Goal: Task Accomplishment & Management: Use online tool/utility

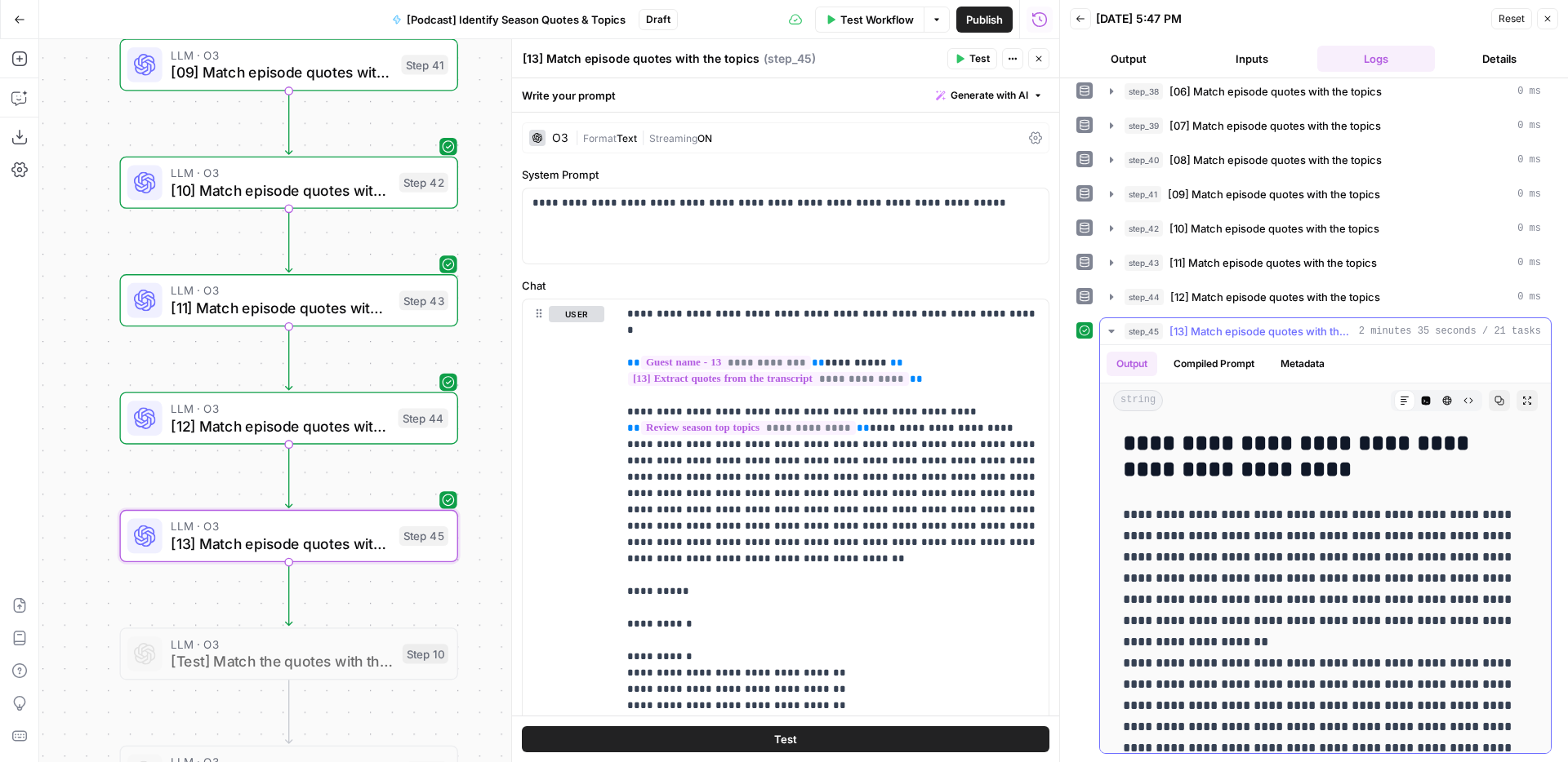
scroll to position [3573, 0]
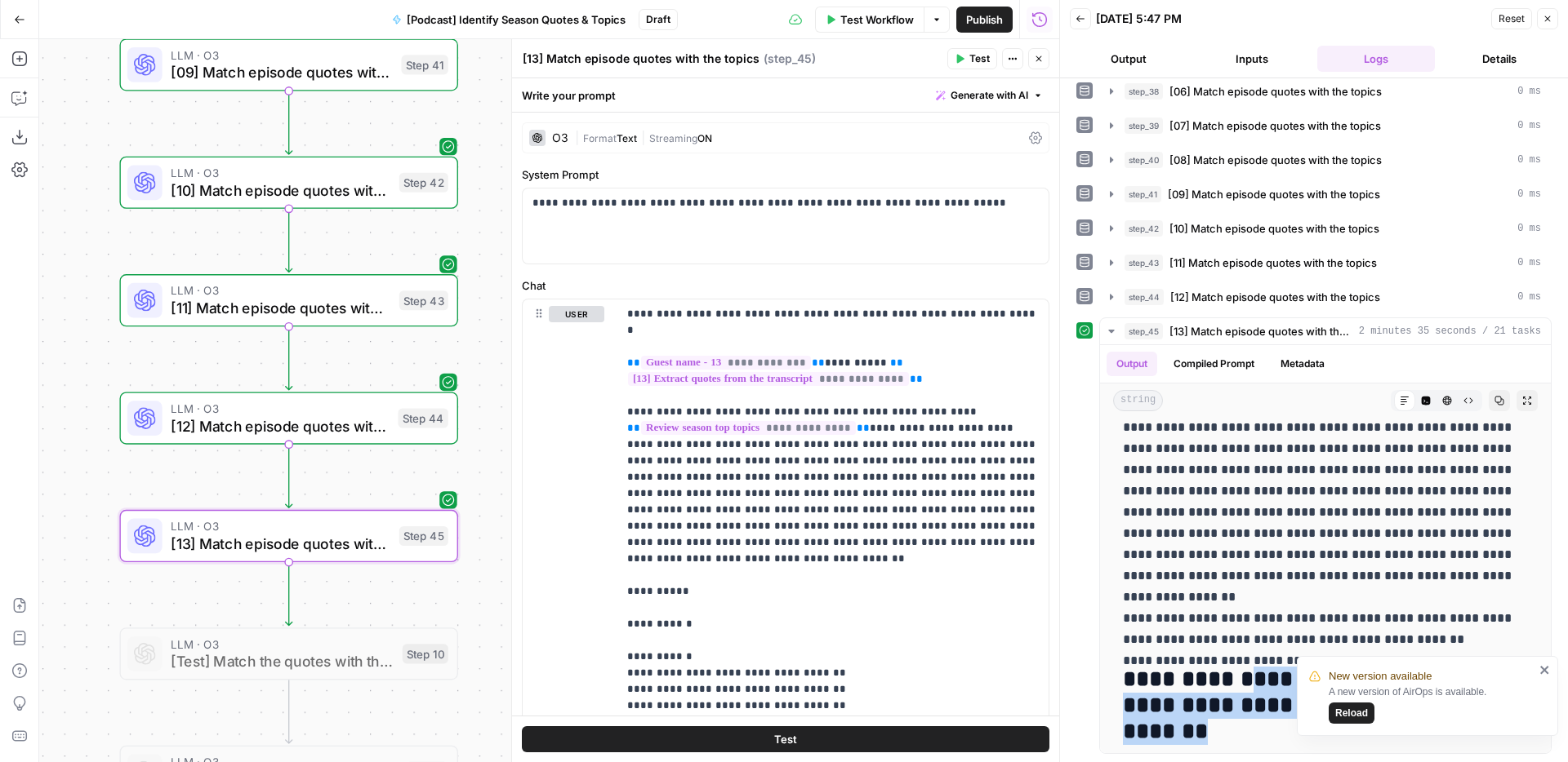
click at [1352, 719] on span "Reload" at bounding box center [1351, 713] width 33 height 14
